Goal: Check status: Check status

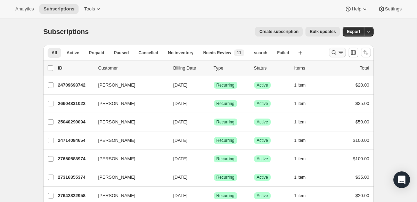
click at [335, 49] on button "Search and filter results" at bounding box center [337, 53] width 17 height 10
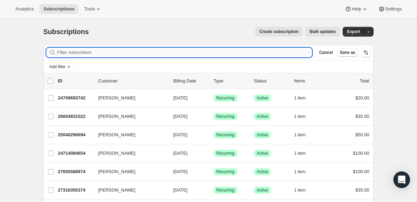
paste input "[EMAIL_ADDRESS][DOMAIN_NAME]"
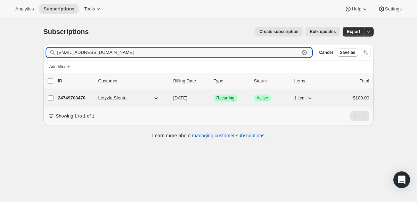
type input "[EMAIL_ADDRESS][DOMAIN_NAME]"
click at [71, 100] on p "24749703470" at bounding box center [75, 97] width 35 height 7
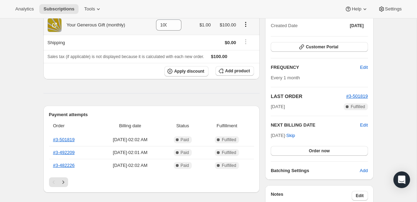
scroll to position [83, 0]
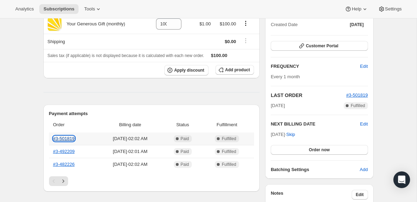
click at [67, 139] on link "#3-501819" at bounding box center [64, 138] width 22 height 5
